Goal: Information Seeking & Learning: Find specific fact

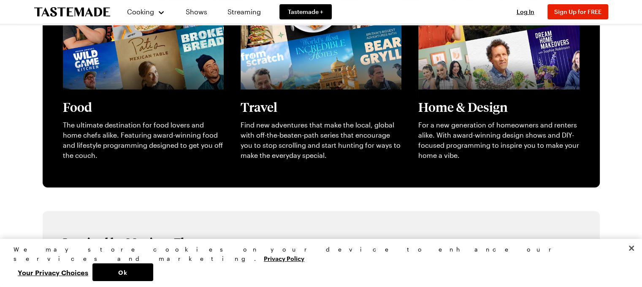
scroll to position [337, 0]
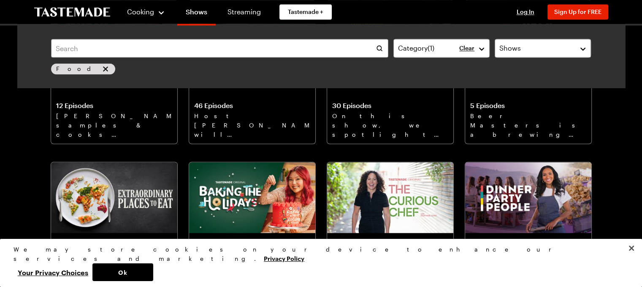
scroll to position [1462, 0]
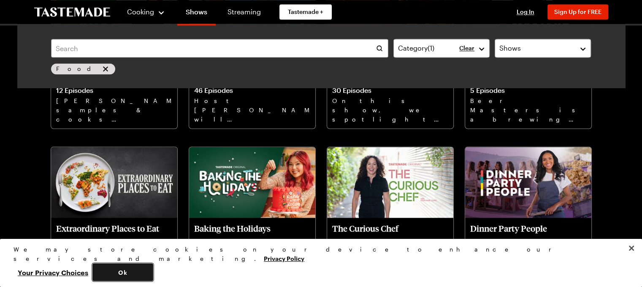
click at [153, 270] on button "Ok" at bounding box center [122, 272] width 61 height 18
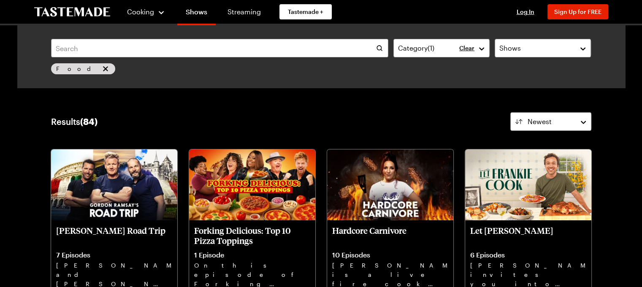
scroll to position [0, 0]
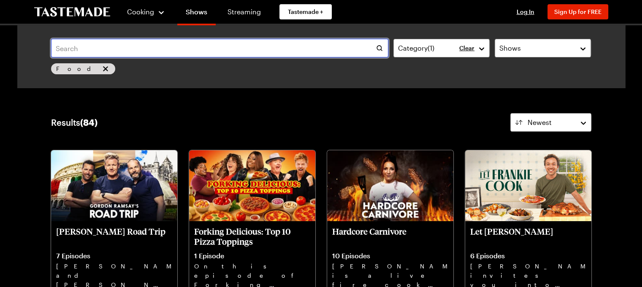
click at [128, 47] on input "text" at bounding box center [219, 48] width 337 height 19
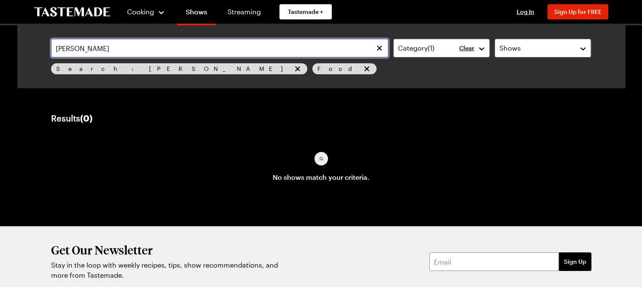
type input "[PERSON_NAME]"
